Goal: Check status: Check status

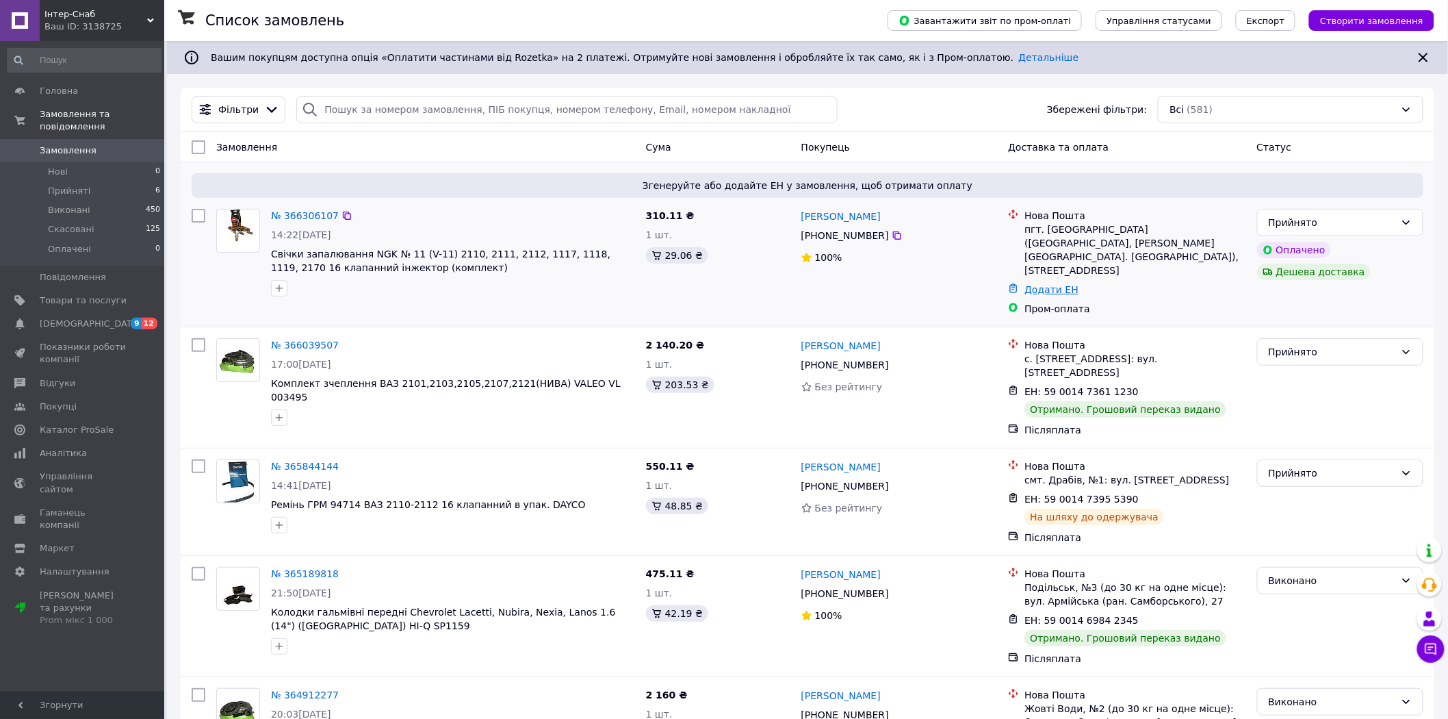
click at [1031, 284] on link "Додати ЕН" at bounding box center [1051, 289] width 54 height 11
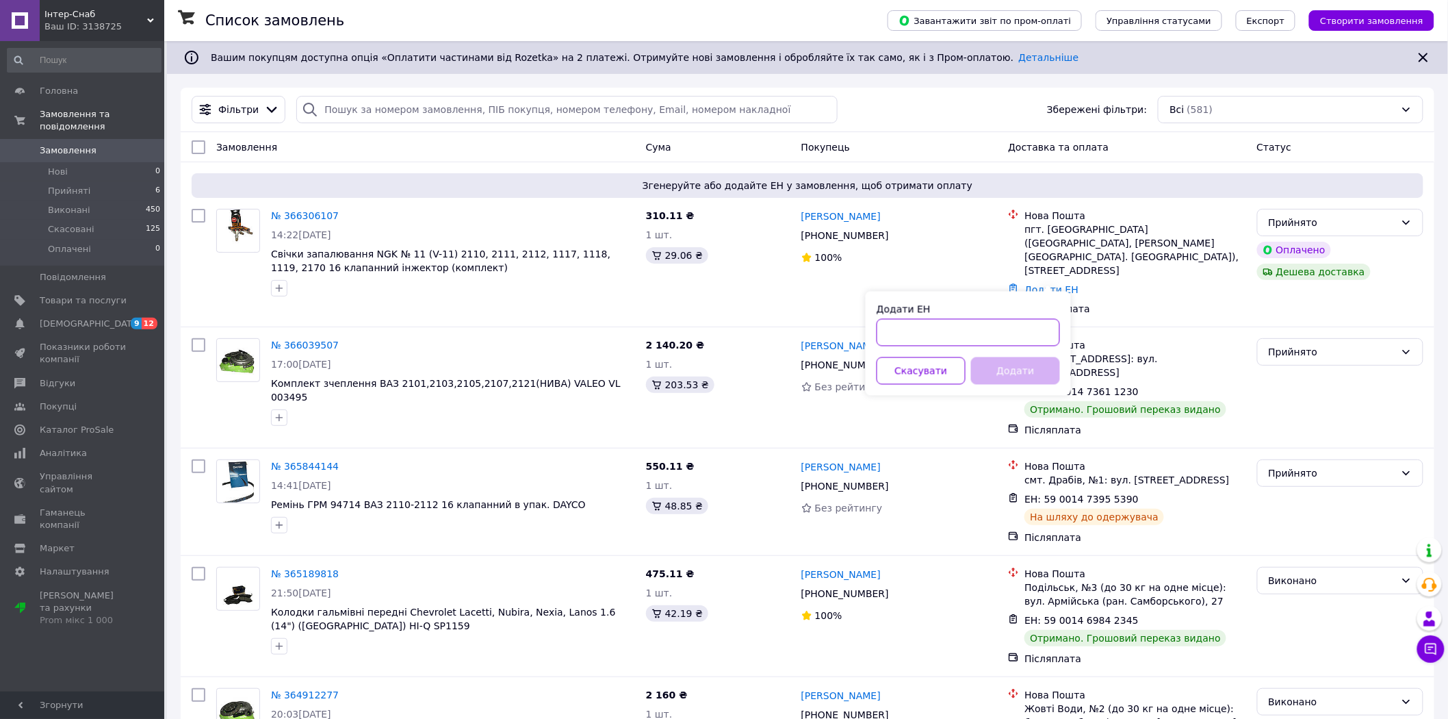
click at [897, 335] on input "Додати ЕН" at bounding box center [968, 332] width 183 height 27
type input "59001474842415"
click at [1002, 366] on button "Додати" at bounding box center [1015, 370] width 89 height 27
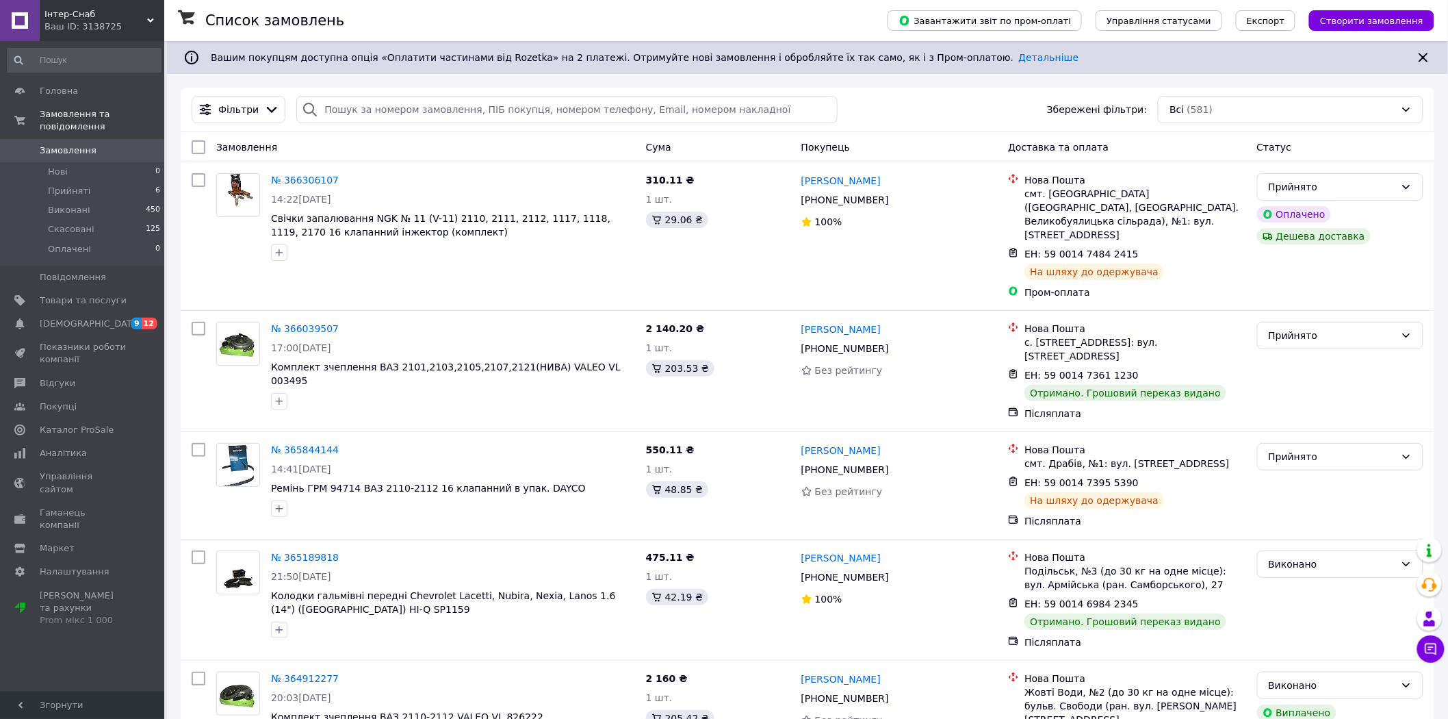
click at [77, 144] on span "Замовлення" at bounding box center [68, 150] width 57 height 12
click at [1332, 328] on div "Прийнято" at bounding box center [1332, 335] width 127 height 15
click at [1300, 354] on li "Виконано" at bounding box center [1341, 352] width 166 height 25
